Goal: Task Accomplishment & Management: Manage account settings

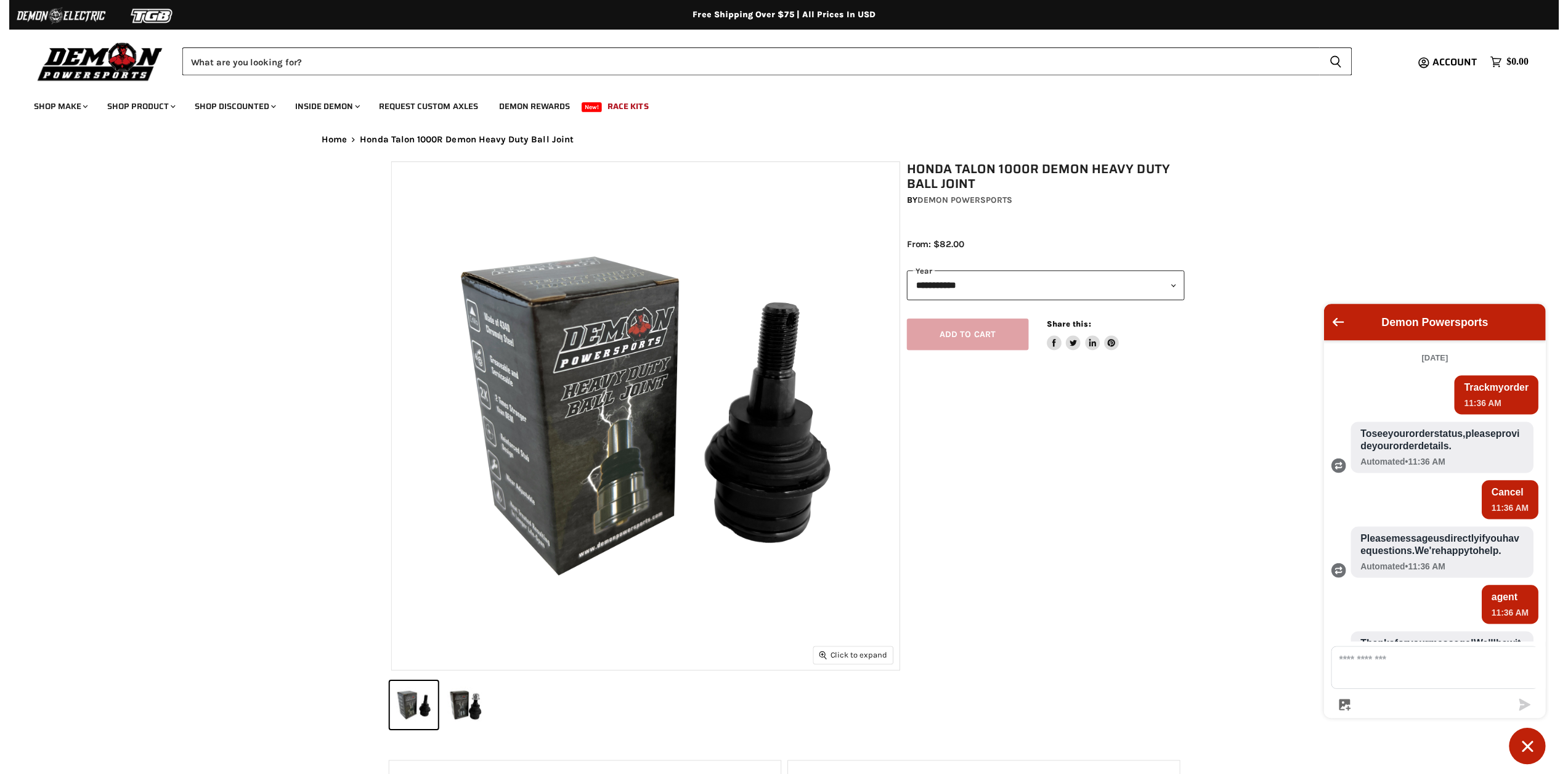
scroll to position [263, 0]
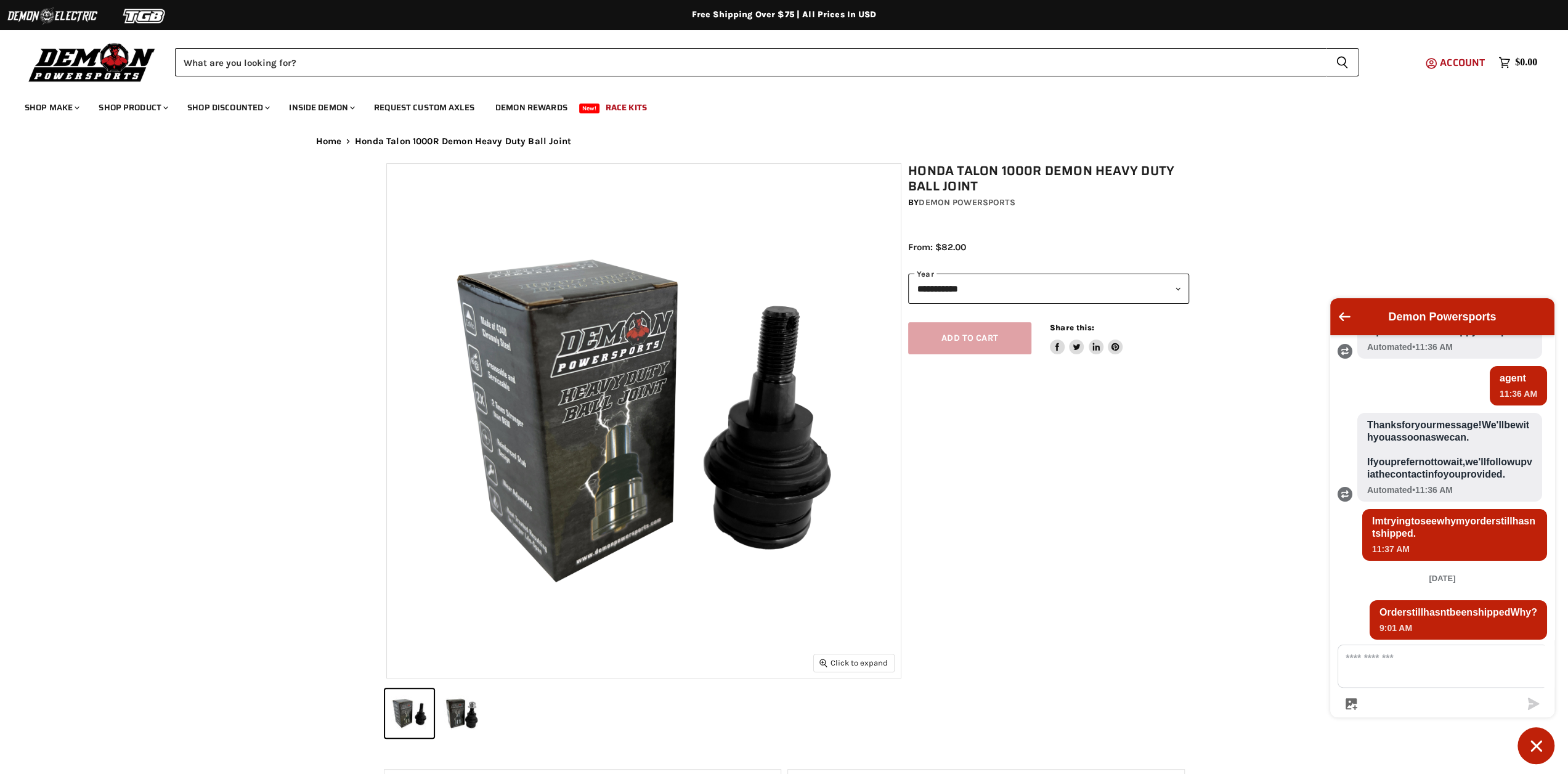
click at [1469, 62] on span "Account" at bounding box center [1461, 63] width 45 height 15
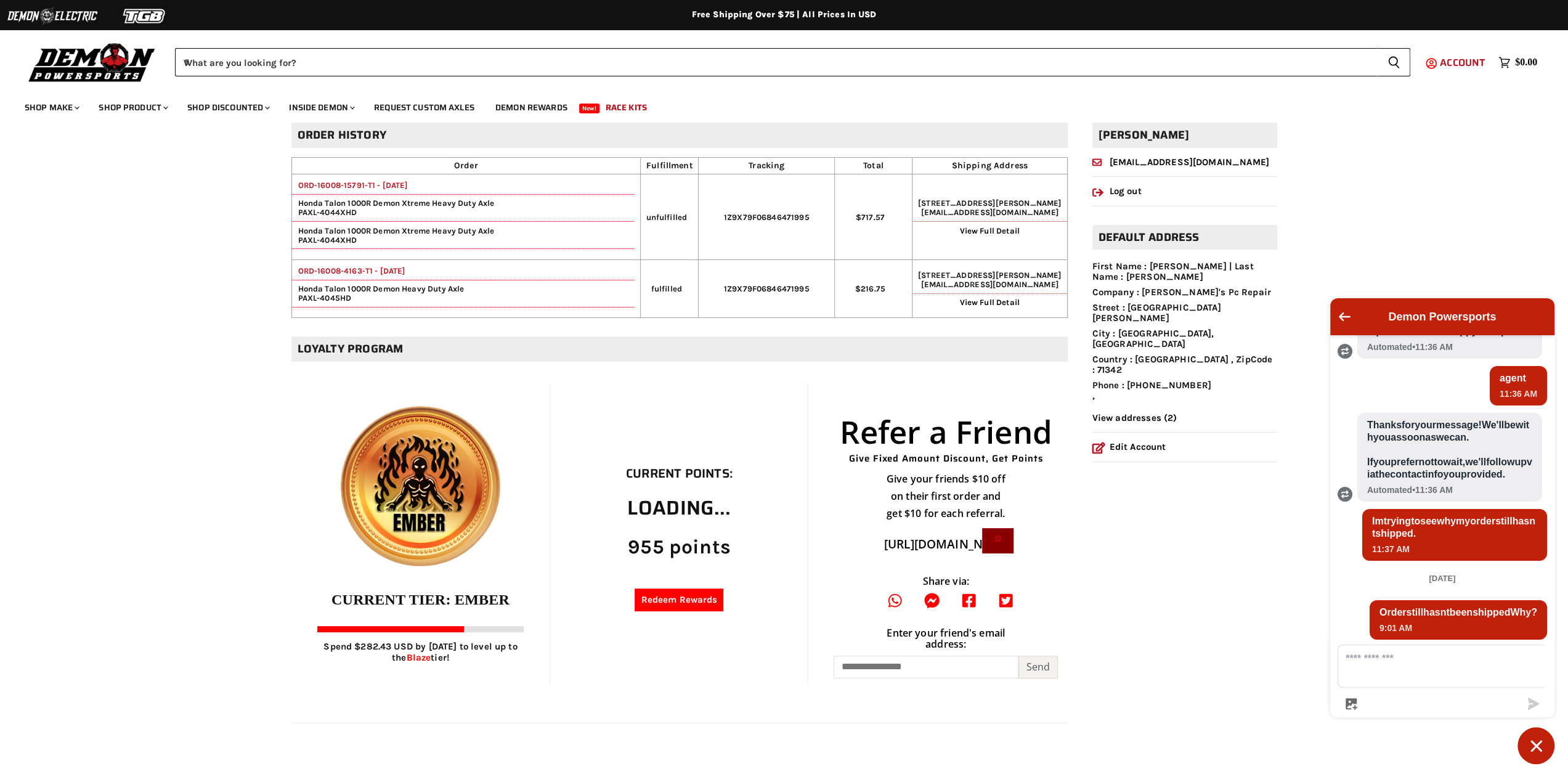
click at [1454, 65] on span "Account" at bounding box center [1461, 63] width 45 height 15
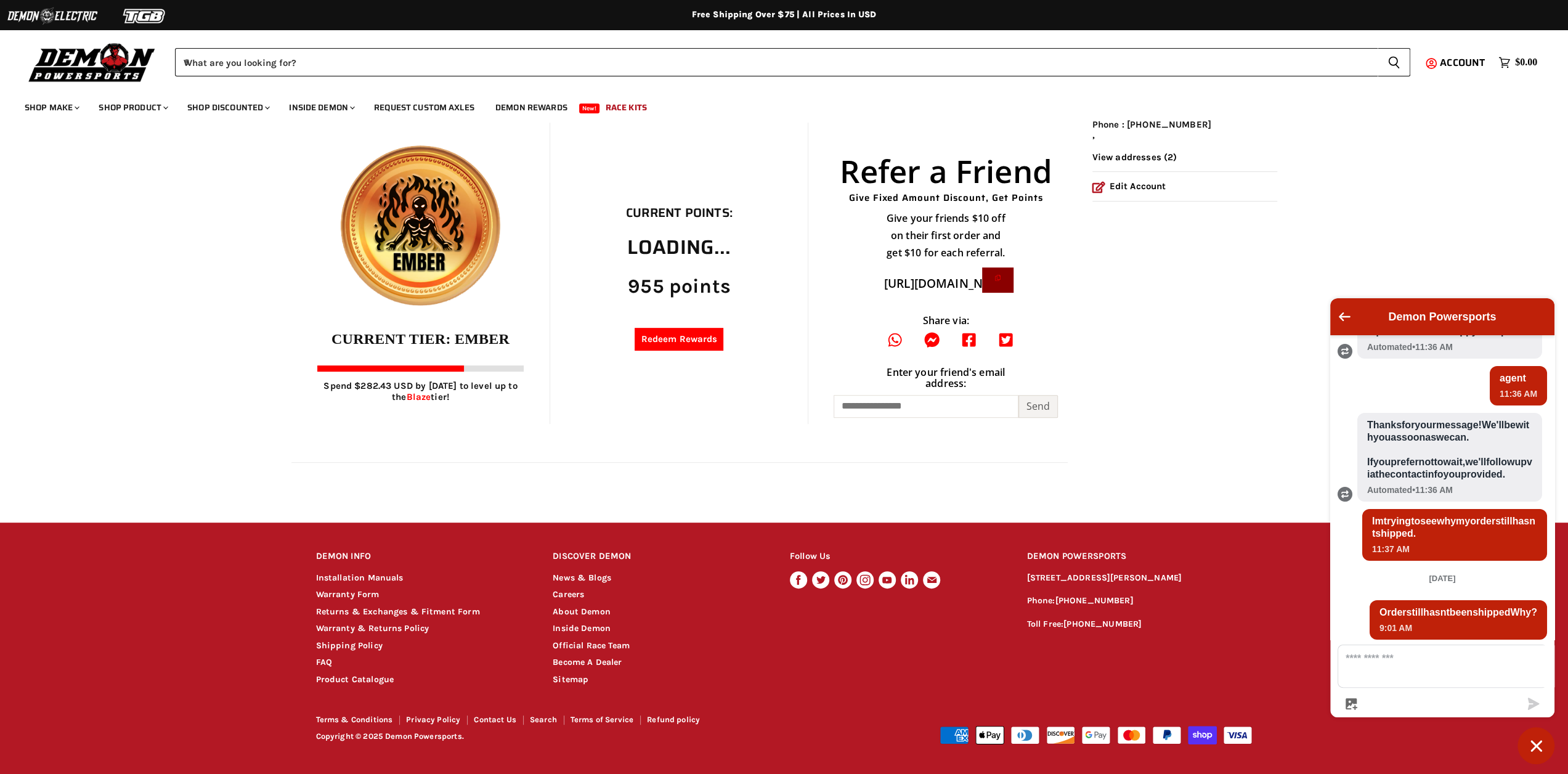
scroll to position [328, 0]
type textarea "*"
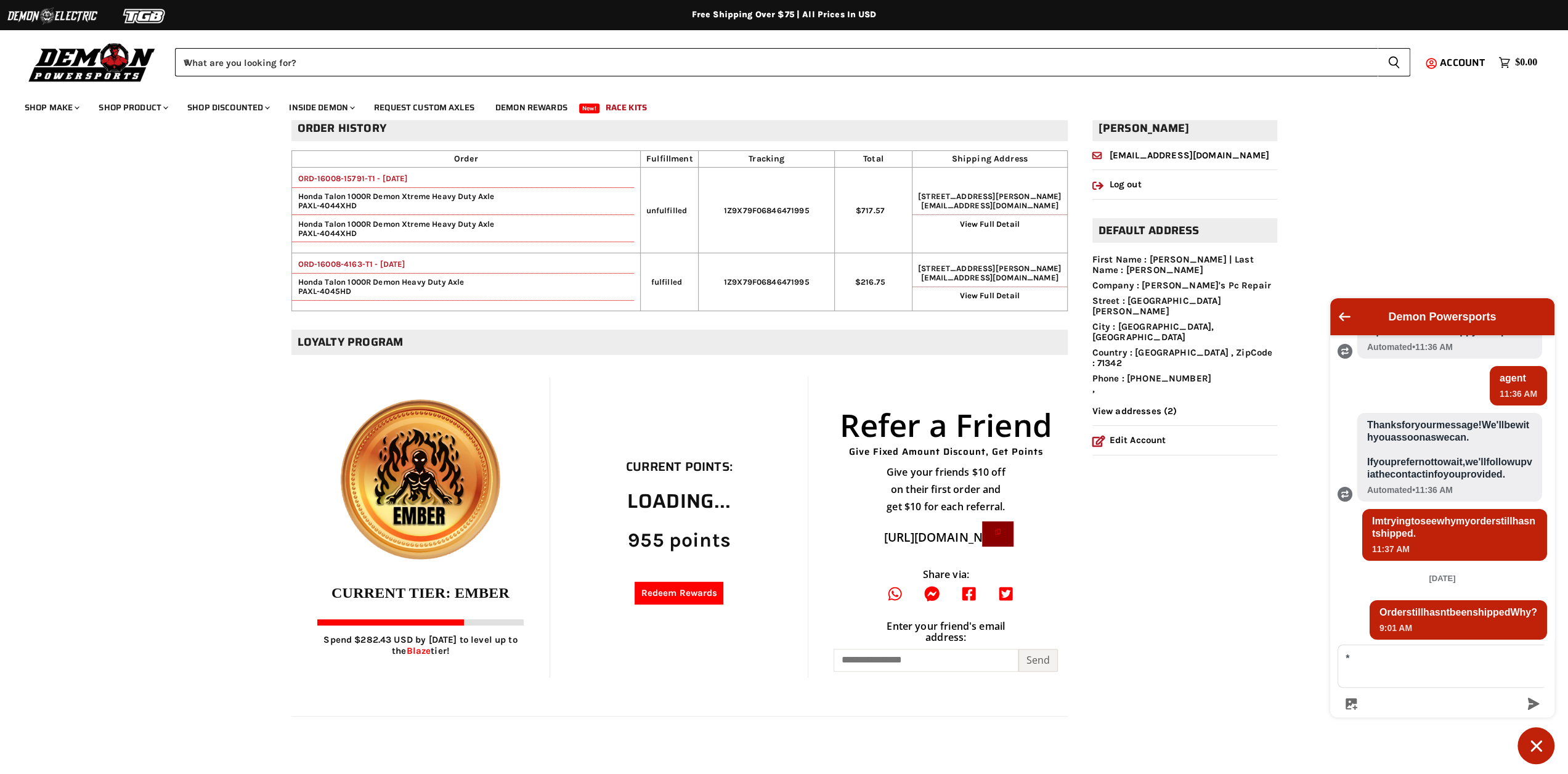
scroll to position [0, 0]
